Goal: Find specific page/section: Find specific page/section

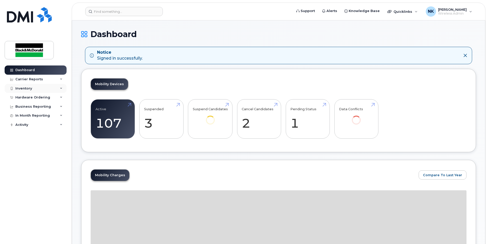
click at [24, 89] on div "Inventory" at bounding box center [23, 88] width 17 height 4
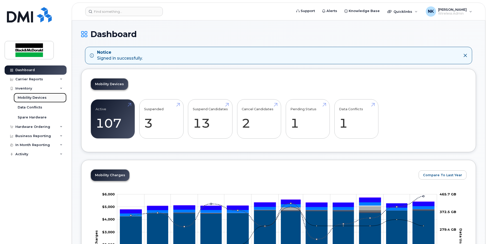
click at [29, 98] on div "Mobility Devices" at bounding box center [32, 97] width 29 height 5
click at [25, 98] on div "Mobility Devices" at bounding box center [32, 97] width 29 height 5
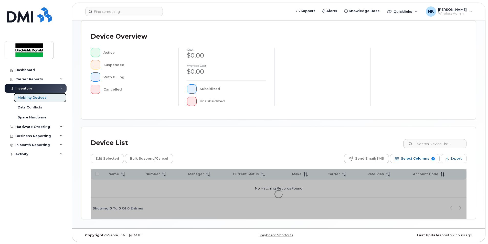
scroll to position [108, 0]
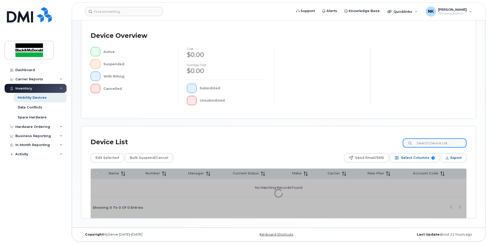
click at [441, 142] on input at bounding box center [434, 142] width 64 height 9
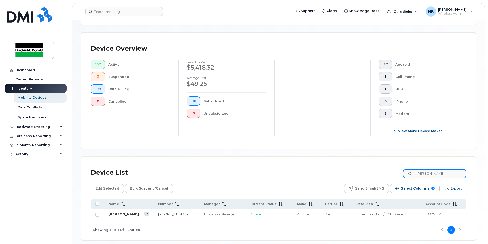
type input "[PERSON_NAME]"
click at [128, 215] on link "[PERSON_NAME]" at bounding box center [123, 214] width 30 height 4
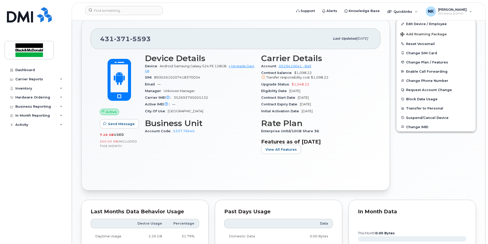
scroll to position [51, 0]
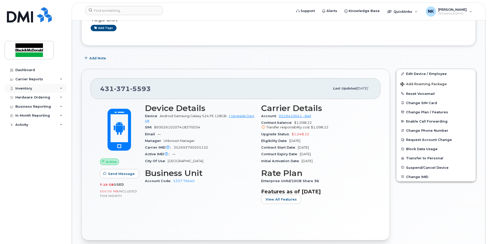
click at [28, 87] on div "Inventory" at bounding box center [23, 88] width 17 height 4
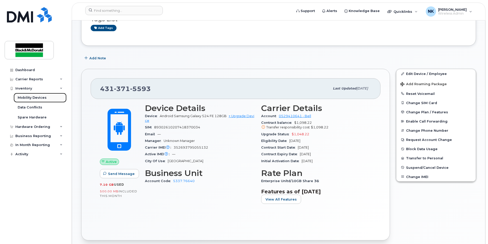
click at [31, 96] on div "Mobility Devices" at bounding box center [32, 97] width 29 height 5
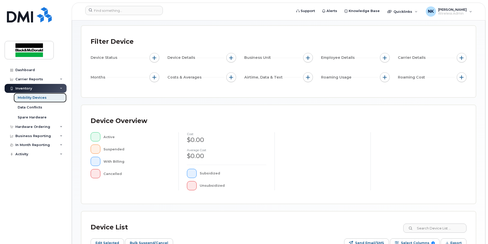
scroll to position [77, 0]
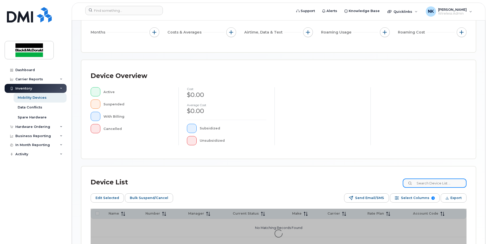
click at [420, 185] on input at bounding box center [434, 183] width 64 height 9
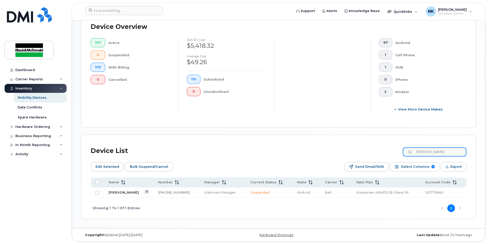
scroll to position [140, 0]
type input "dominic"
click at [124, 192] on link "Dominic Cazeau" at bounding box center [123, 192] width 30 height 4
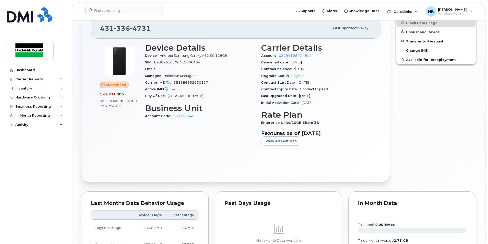
scroll to position [102, 0]
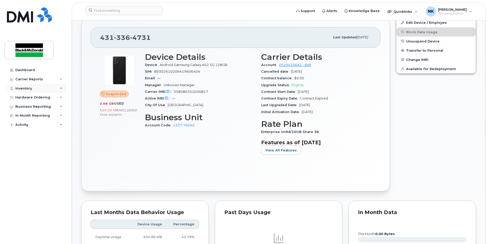
click at [23, 89] on div "Inventory" at bounding box center [23, 88] width 17 height 4
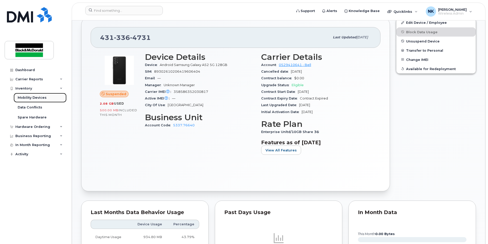
click at [24, 98] on div "Mobility Devices" at bounding box center [32, 97] width 29 height 5
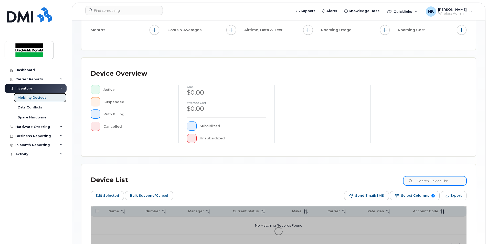
scroll to position [117, 0]
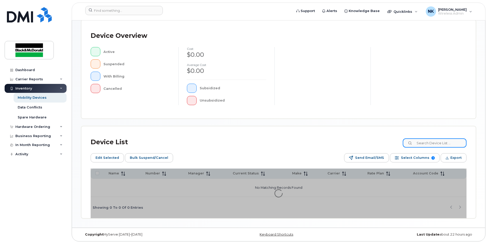
click at [443, 142] on input at bounding box center [434, 142] width 64 height 9
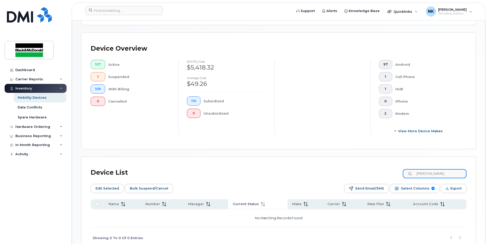
scroll to position [149, 0]
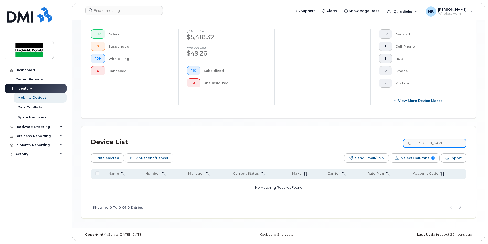
drag, startPoint x: 434, startPoint y: 143, endPoint x: 408, endPoint y: 143, distance: 25.8
click at [408, 143] on input "Tracey" at bounding box center [434, 143] width 64 height 9
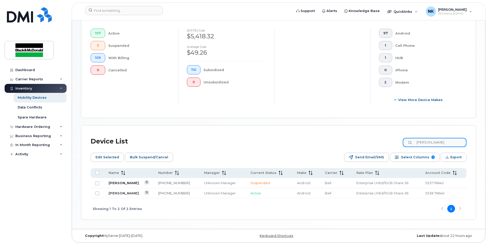
type input "Adam"
click at [122, 184] on link "[PERSON_NAME]" at bounding box center [123, 183] width 30 height 4
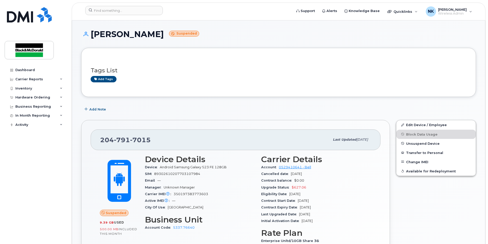
scroll to position [51, 0]
